Goal: Task Accomplishment & Management: Use online tool/utility

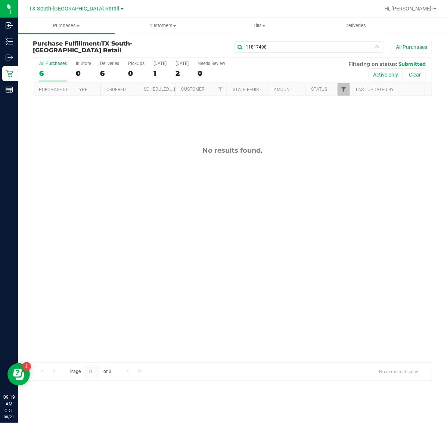
type input "11817498"
click at [344, 90] on span "Filter" at bounding box center [343, 89] width 6 height 6
click at [362, 134] on span "Cancelled" at bounding box center [362, 132] width 19 height 4
click at [350, 134] on input "Cancelled" at bounding box center [347, 131] width 5 height 5
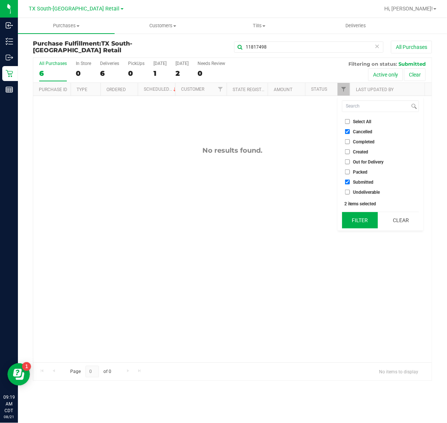
click at [359, 217] on button "Filter" at bounding box center [360, 220] width 36 height 16
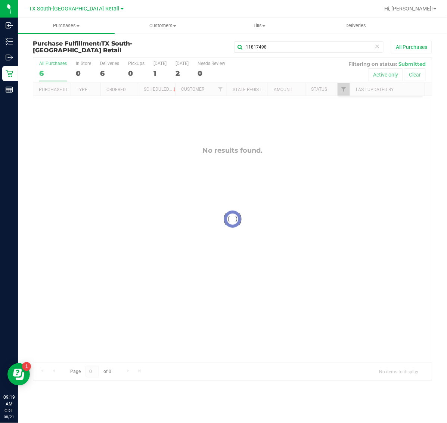
checkbox input "true"
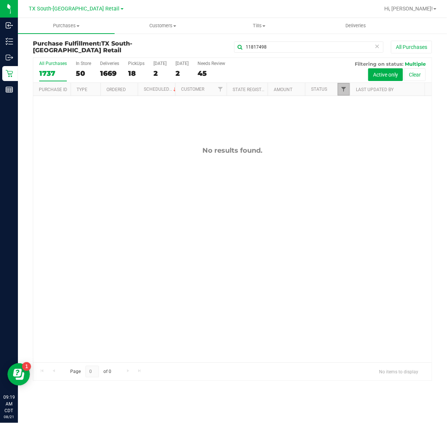
click at [344, 92] on span "Filter" at bounding box center [343, 89] width 6 height 6
click at [355, 160] on span "Out for Delivery" at bounding box center [368, 162] width 31 height 4
click at [350, 159] on input "Out for Delivery" at bounding box center [347, 161] width 5 height 5
checkbox input "true"
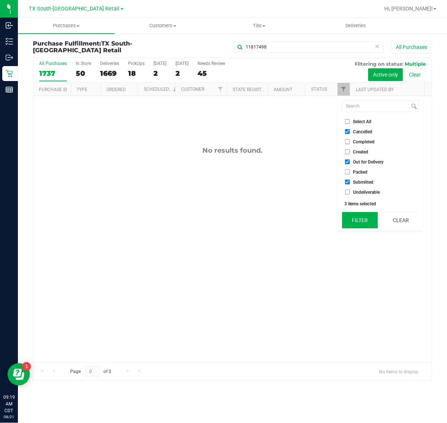
click at [355, 220] on button "Filter" at bounding box center [360, 220] width 36 height 16
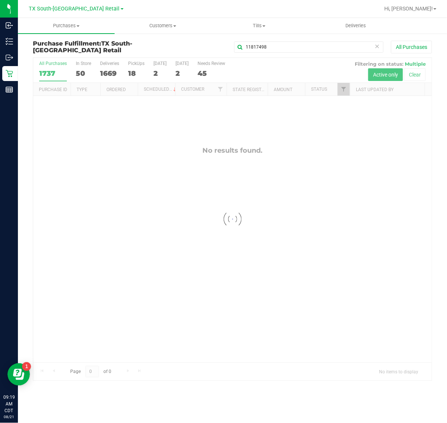
checkbox input "true"
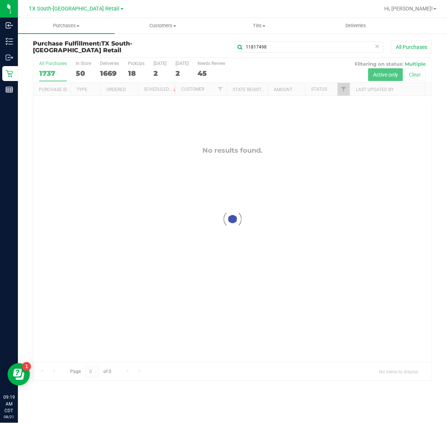
checkbox input "true"
click at [346, 92] on span "Filter" at bounding box center [343, 89] width 6 height 6
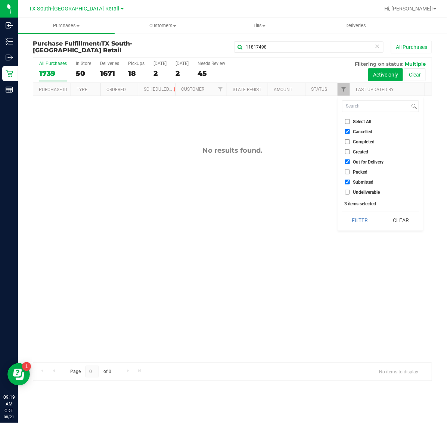
click at [357, 131] on span "Cancelled" at bounding box center [362, 132] width 19 height 4
click at [350, 131] on input "Cancelled" at bounding box center [347, 131] width 5 height 5
checkbox input "false"
click at [359, 220] on button "Filter" at bounding box center [360, 220] width 36 height 16
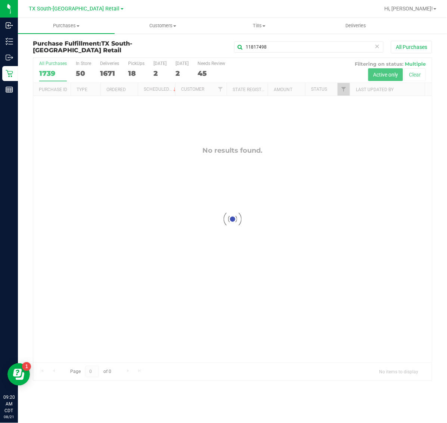
checkbox input "true"
click at [342, 92] on span "Filter" at bounding box center [343, 89] width 6 height 6
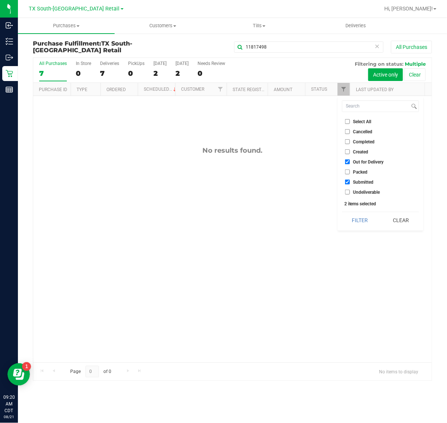
click at [359, 171] on span "Packed" at bounding box center [360, 172] width 15 height 4
click at [350, 171] on input "Packed" at bounding box center [347, 171] width 5 height 5
checkbox input "true"
click at [359, 216] on button "Filter" at bounding box center [360, 220] width 36 height 16
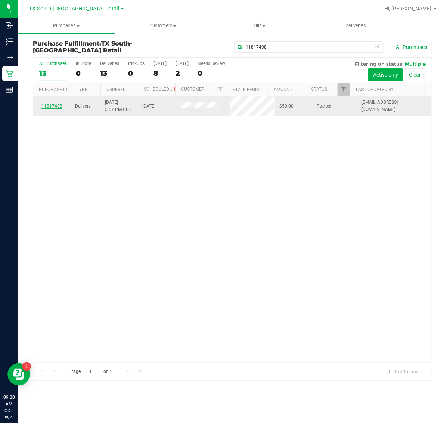
click at [53, 109] on link "11817498" at bounding box center [51, 105] width 21 height 5
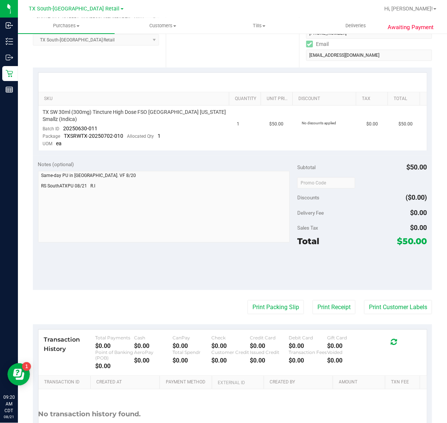
scroll to position [140, 0]
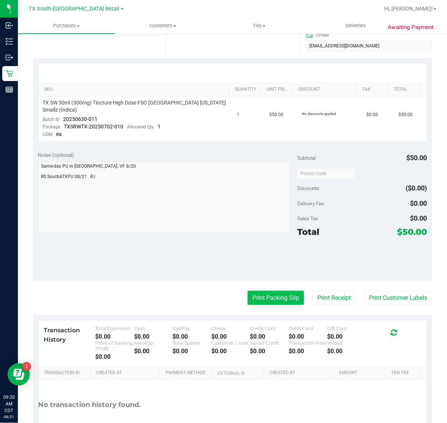
click at [277, 292] on button "Print Packing Slip" at bounding box center [275, 298] width 56 height 14
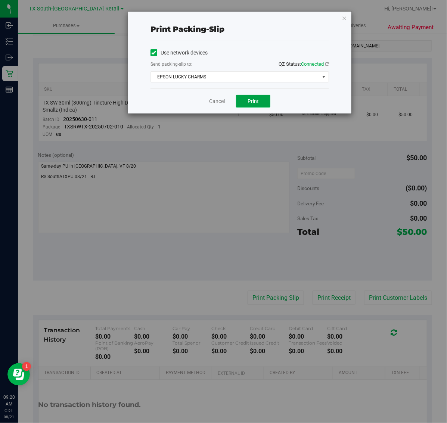
click at [255, 101] on span "Print" at bounding box center [252, 101] width 11 height 6
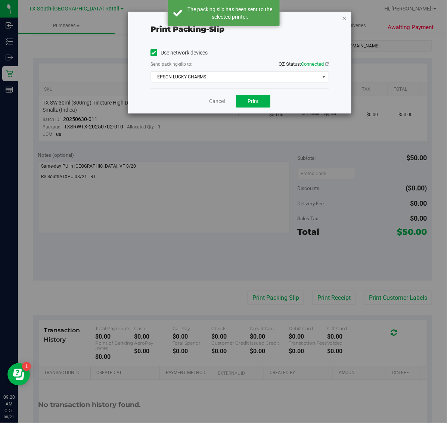
click at [344, 18] on icon "button" at bounding box center [344, 17] width 5 height 9
